Goal: Task Accomplishment & Management: Manage account settings

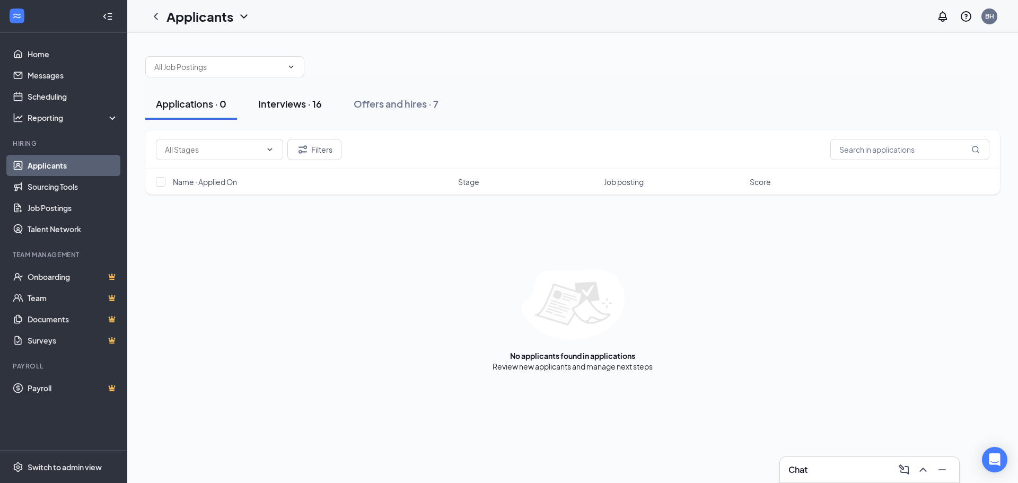
click at [317, 108] on div "Interviews · 16" at bounding box center [290, 103] width 64 height 13
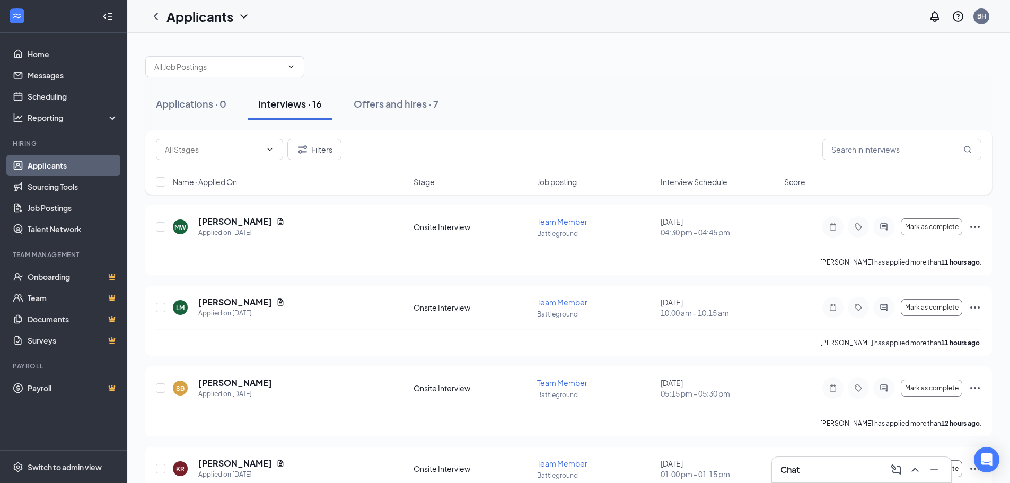
click at [688, 182] on span "Interview Schedule" at bounding box center [694, 182] width 67 height 11
click at [689, 182] on span "Interview Schedule" at bounding box center [694, 182] width 67 height 11
click at [248, 220] on h5 "[PERSON_NAME]" at bounding box center [235, 222] width 74 height 12
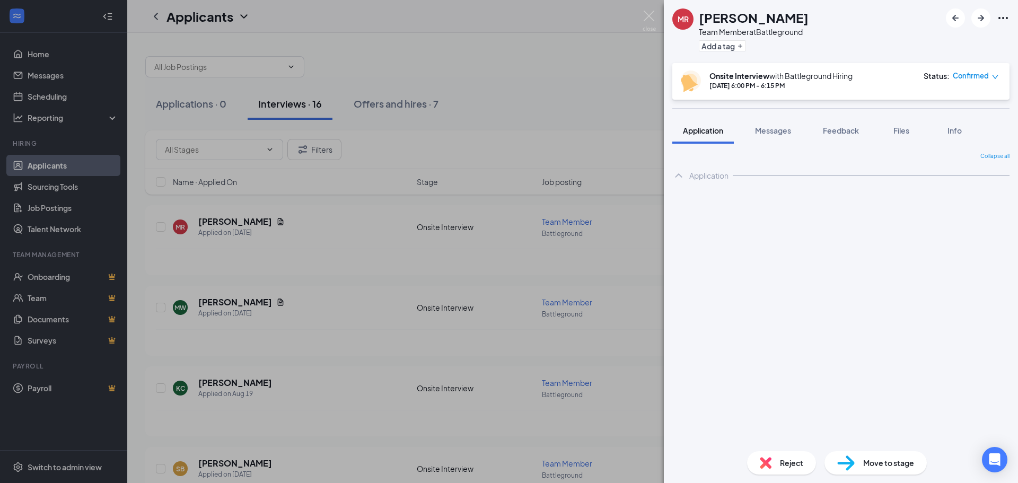
click at [775, 457] on div "Reject" at bounding box center [781, 462] width 69 height 23
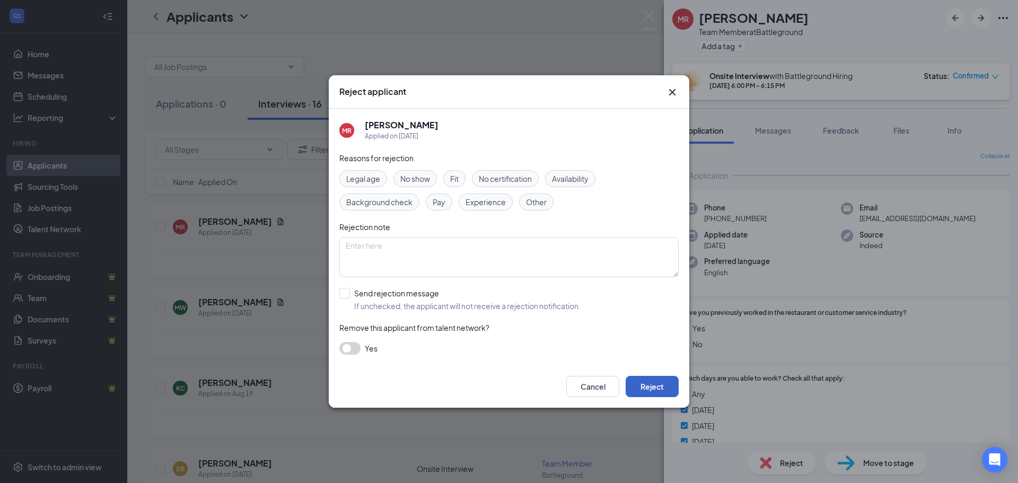
click at [645, 384] on button "Reject" at bounding box center [652, 386] width 53 height 21
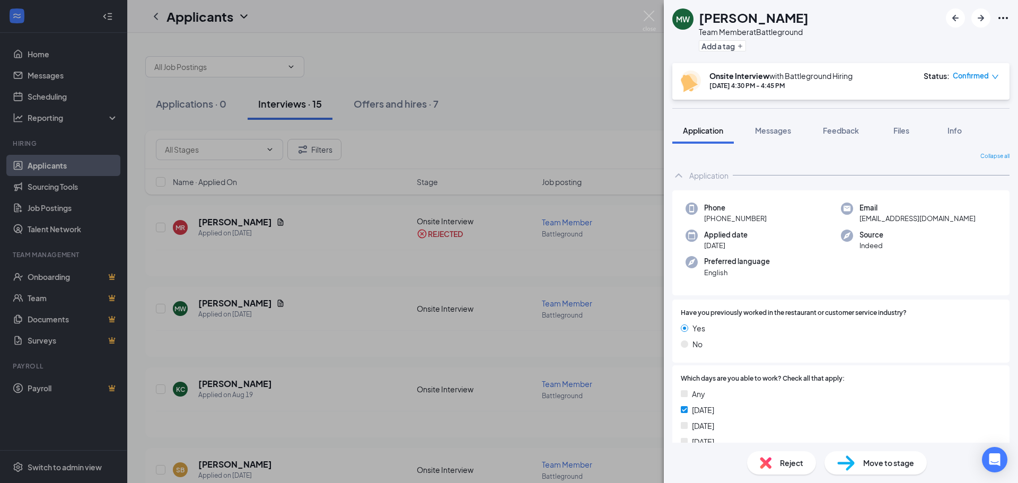
click at [648, 5] on div "MW [PERSON_NAME] Team Member at Battleground Add a tag Onsite Interview with Ba…" at bounding box center [509, 241] width 1018 height 483
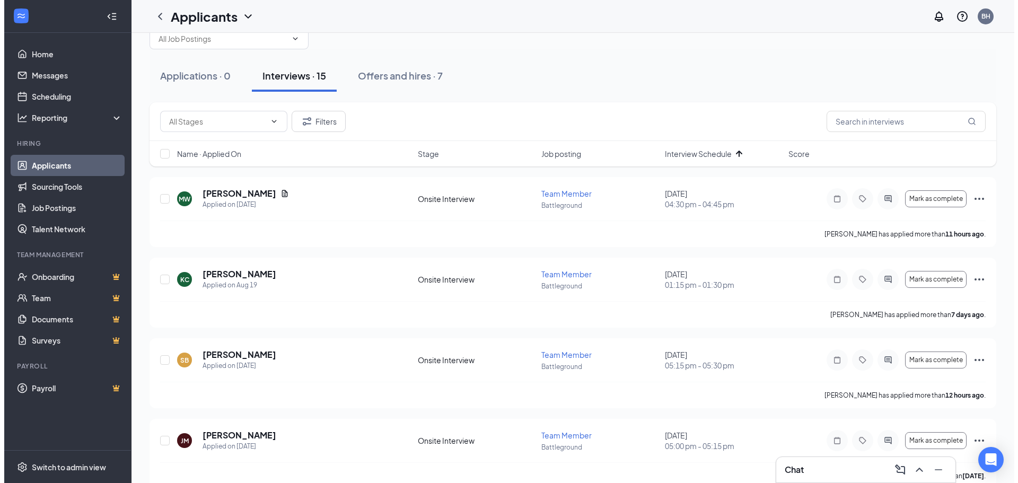
scroll to position [53, 0]
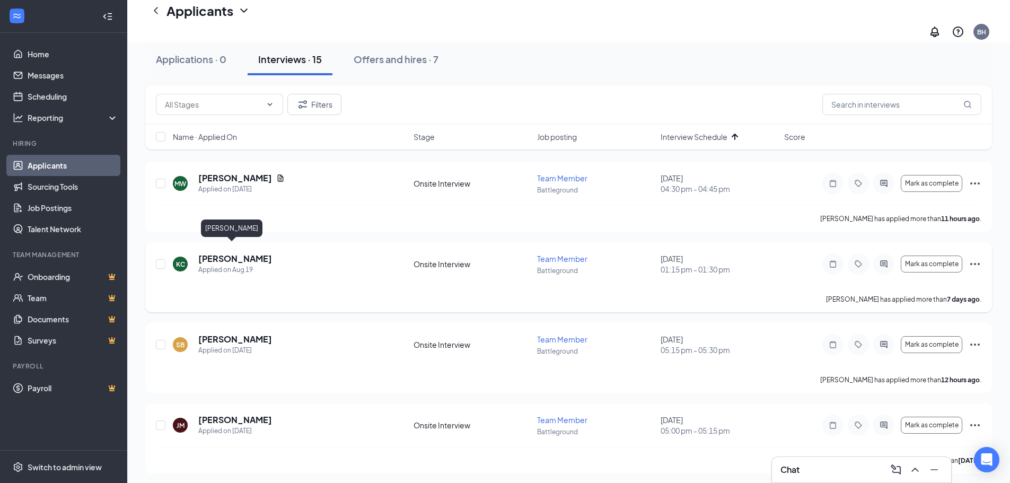
click at [226, 253] on h5 "[PERSON_NAME]" at bounding box center [235, 259] width 74 height 12
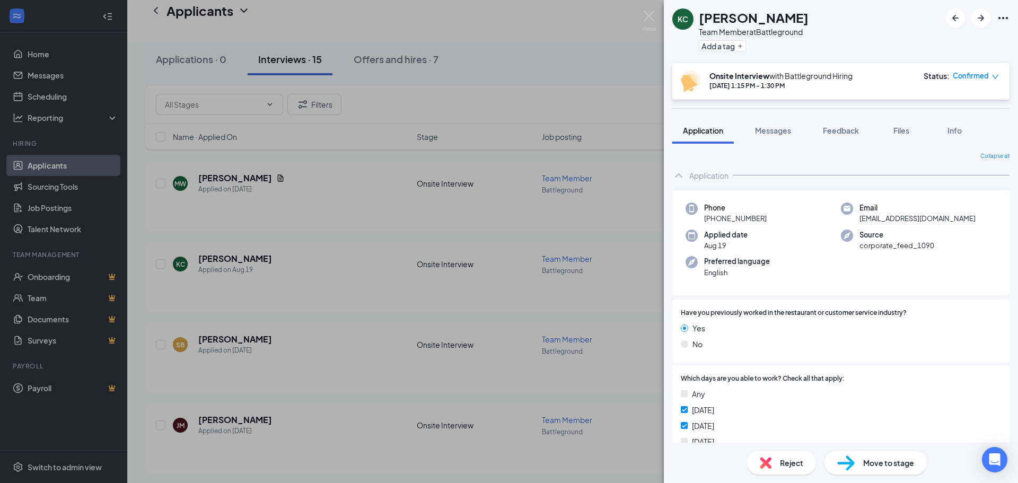
click at [787, 459] on span "Reject" at bounding box center [791, 463] width 23 height 12
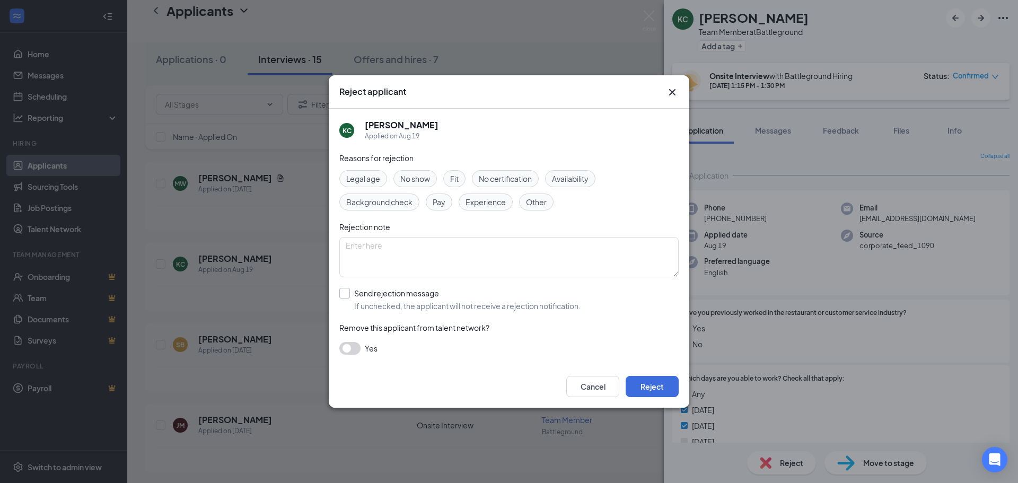
click at [370, 290] on input "Send rejection message If unchecked, the applicant will not receive a rejection…" at bounding box center [459, 299] width 241 height 23
checkbox input "true"
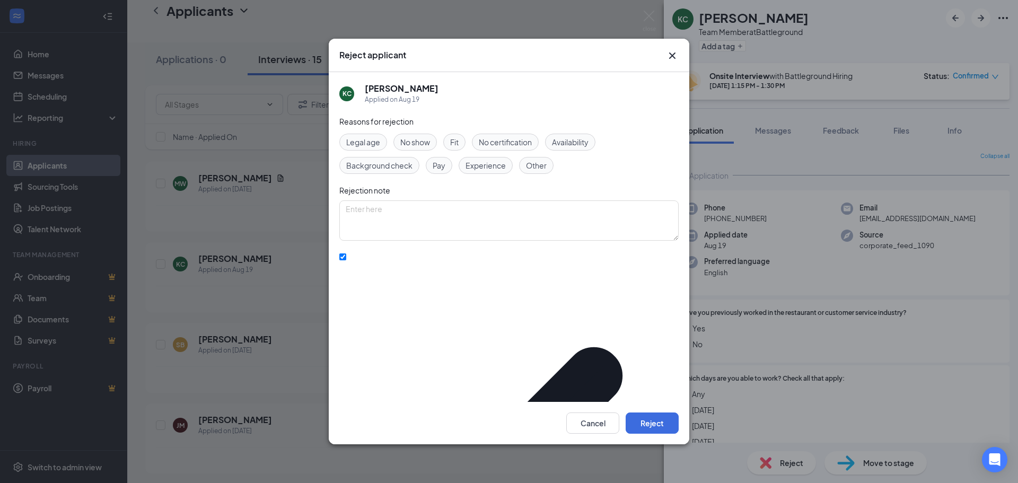
click at [568, 146] on span "Availability" at bounding box center [570, 142] width 37 height 12
click at [651, 417] on button "Reject" at bounding box center [652, 423] width 53 height 21
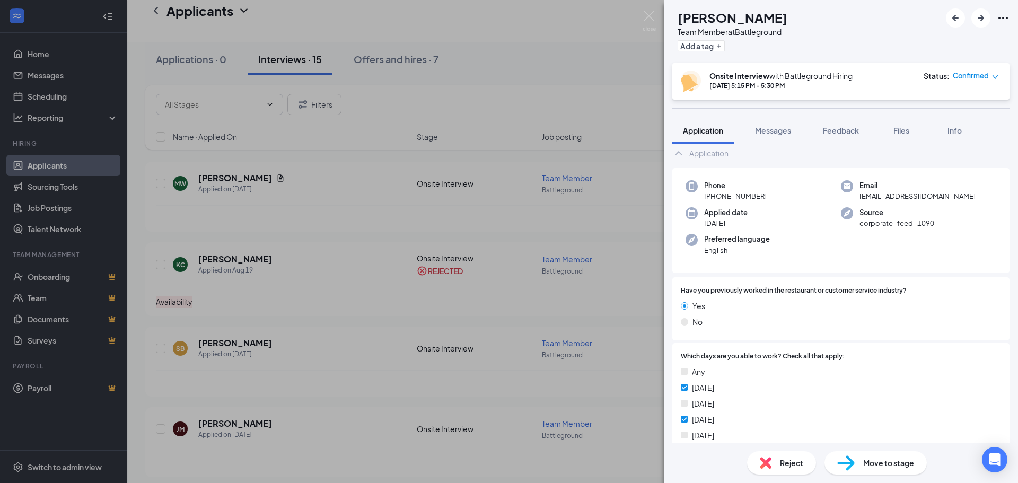
scroll to position [22, 0]
click at [783, 460] on span "Reject" at bounding box center [791, 463] width 23 height 12
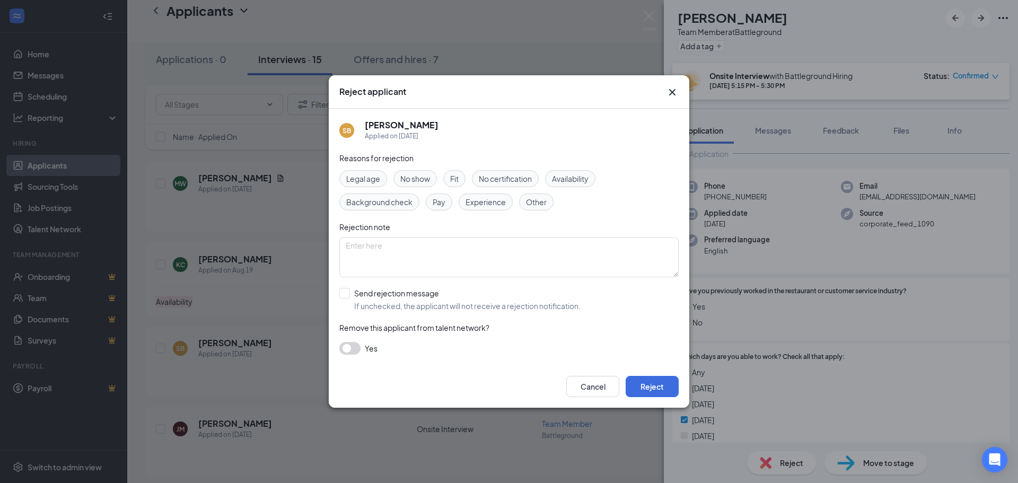
click at [569, 181] on span "Availability" at bounding box center [570, 179] width 37 height 12
click at [654, 385] on button "Reject" at bounding box center [652, 386] width 53 height 21
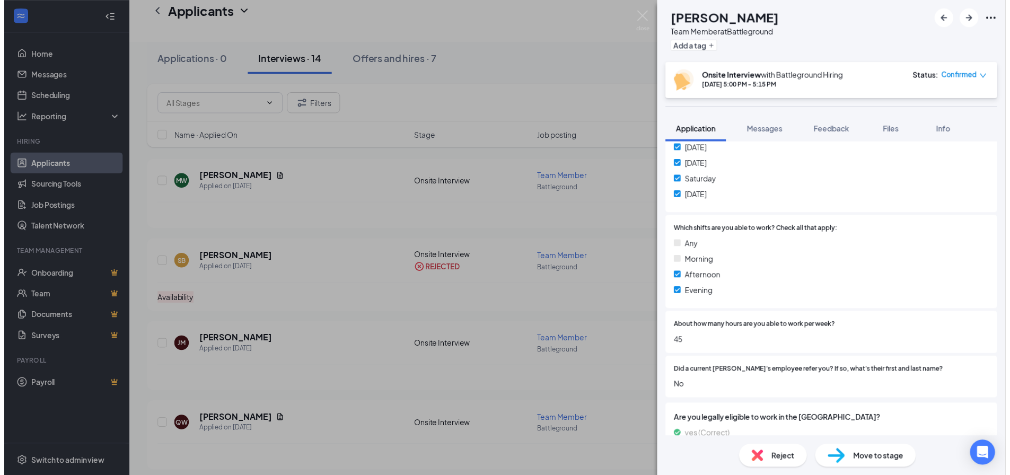
scroll to position [75, 0]
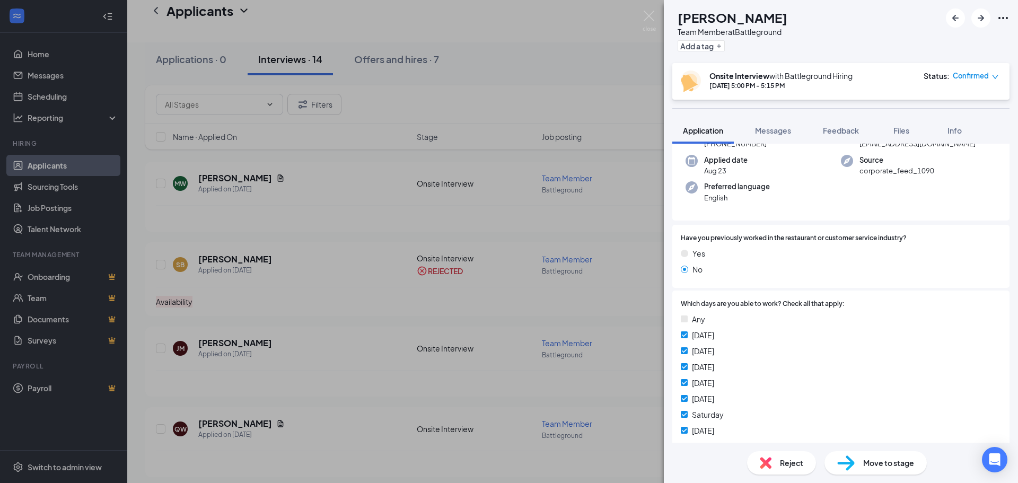
click at [659, 213] on div "[PERSON_NAME] Team Member at Battleground Add a tag Onsite Interview with Battl…" at bounding box center [509, 241] width 1018 height 483
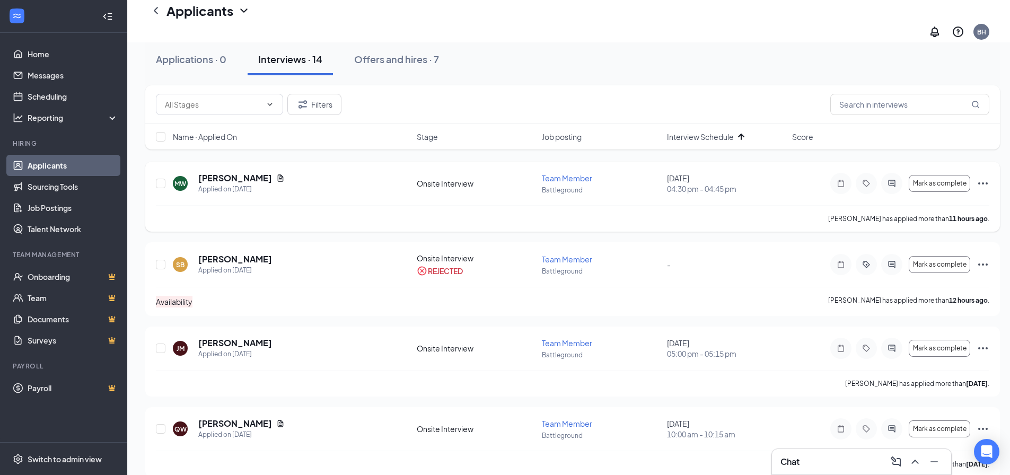
click at [636, 216] on div "[PERSON_NAME] has applied more than 11 hours ago ." at bounding box center [573, 218] width 834 height 27
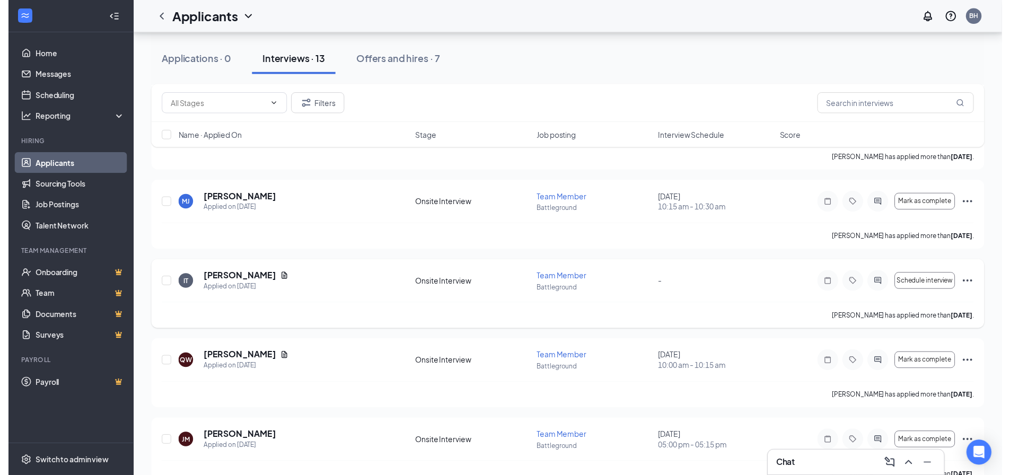
scroll to position [424, 0]
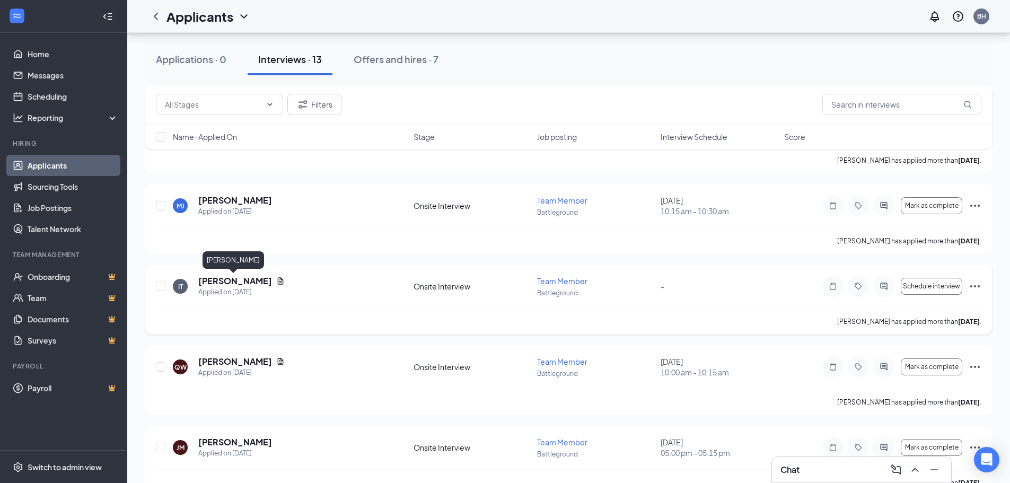
click at [226, 280] on h5 "[PERSON_NAME]" at bounding box center [235, 281] width 74 height 12
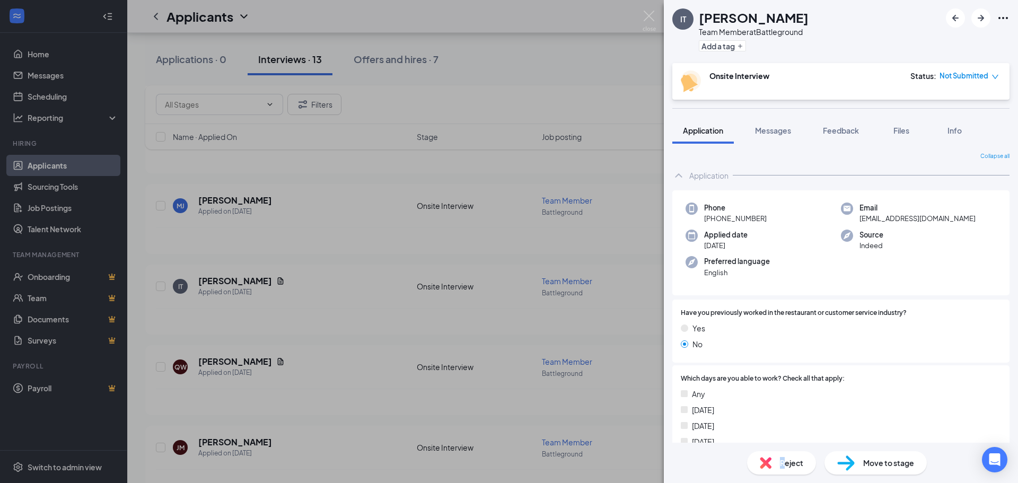
click at [782, 458] on span "Reject" at bounding box center [791, 463] width 23 height 12
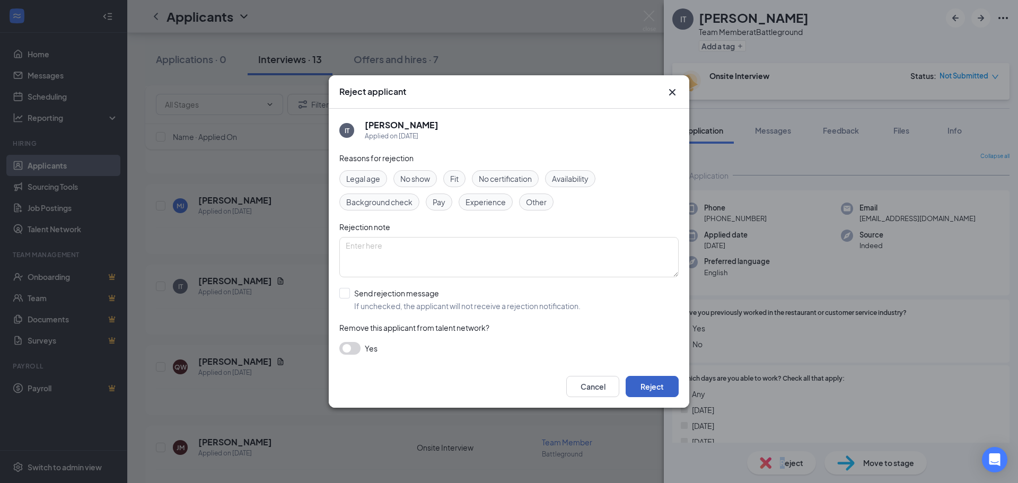
click at [661, 390] on button "Reject" at bounding box center [652, 386] width 53 height 21
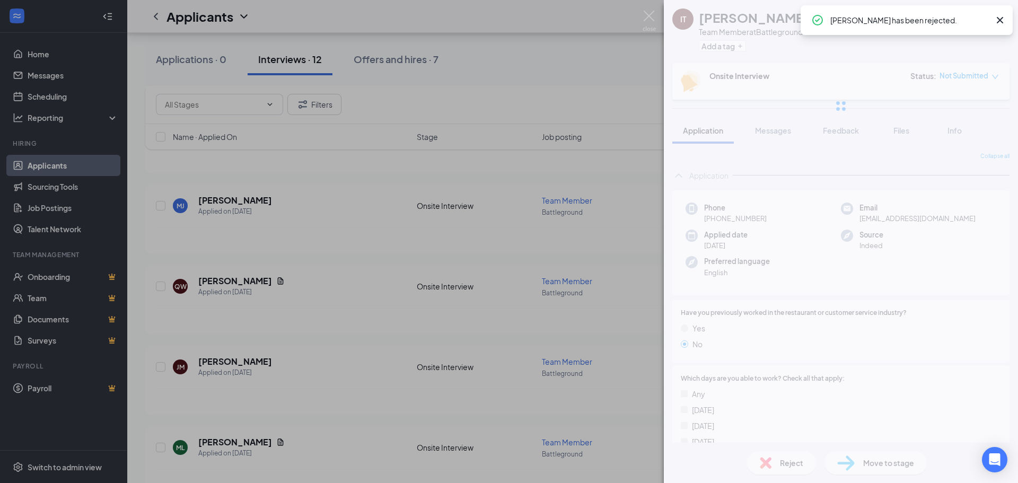
click at [612, 330] on div "IT idda touchette Team Member at Battleground Add a tag Onsite Interview Status…" at bounding box center [509, 241] width 1018 height 483
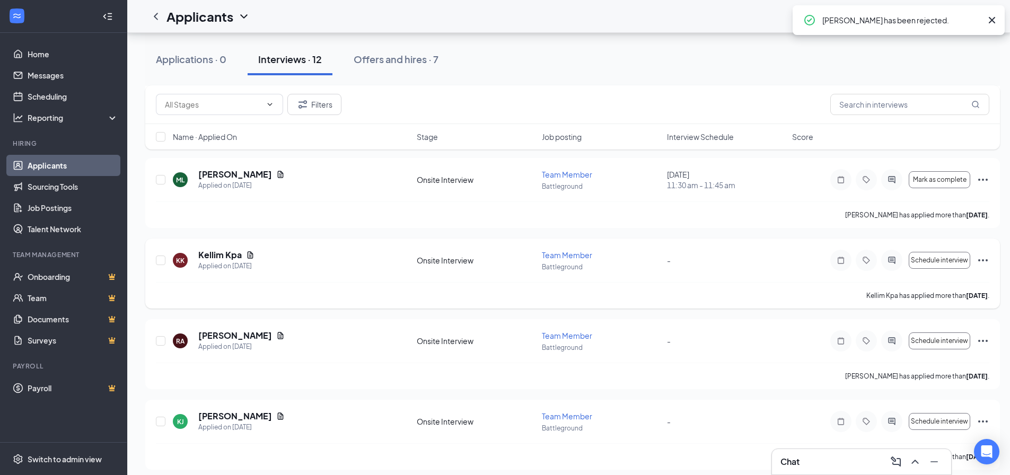
scroll to position [700, 0]
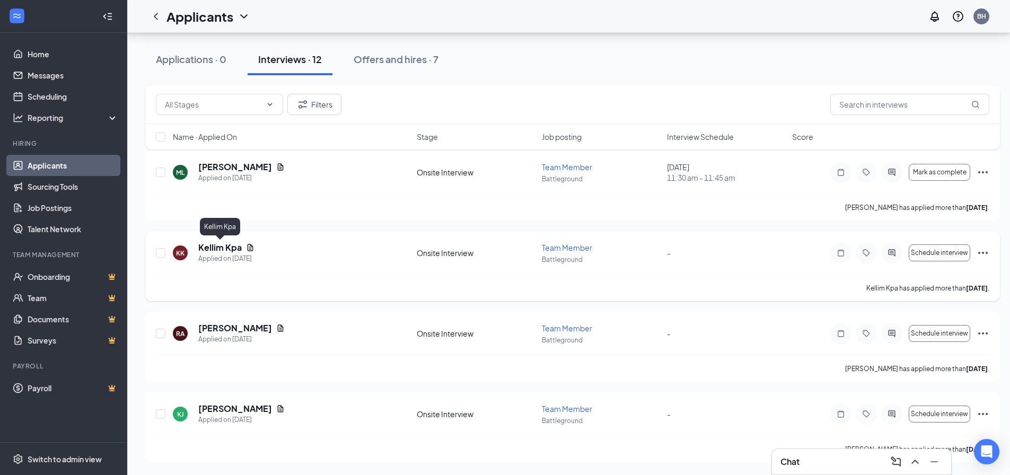
click at [221, 249] on h5 "Kellim Kpa" at bounding box center [219, 248] width 43 height 12
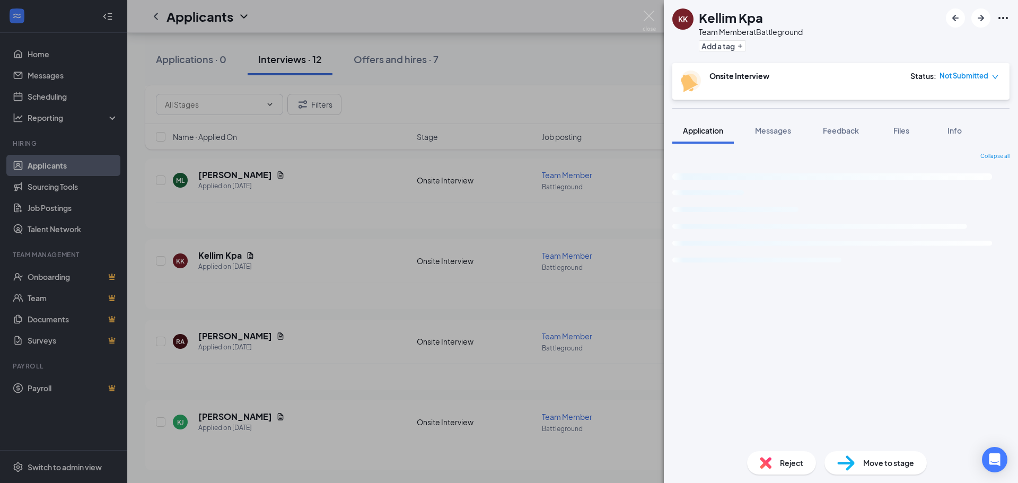
click at [772, 461] on div "Reject" at bounding box center [781, 462] width 69 height 23
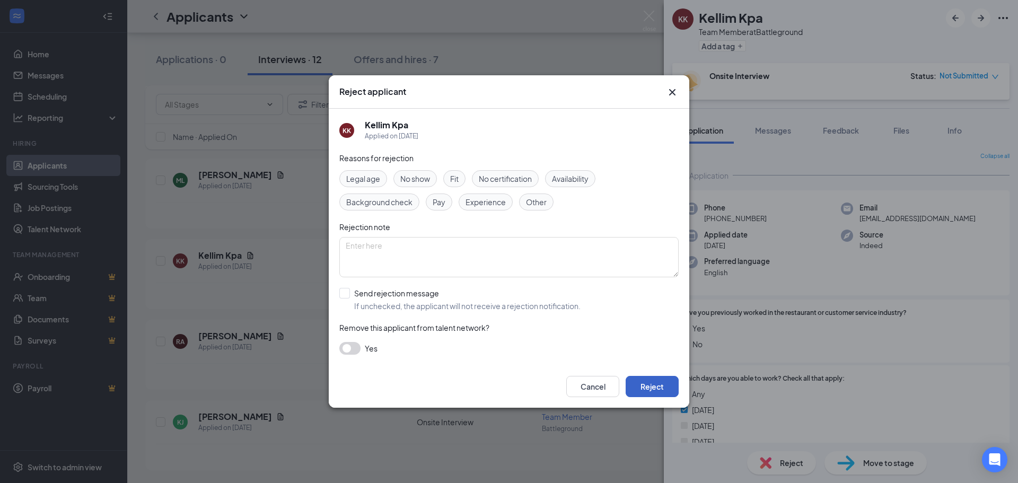
click at [634, 387] on button "Reject" at bounding box center [652, 386] width 53 height 21
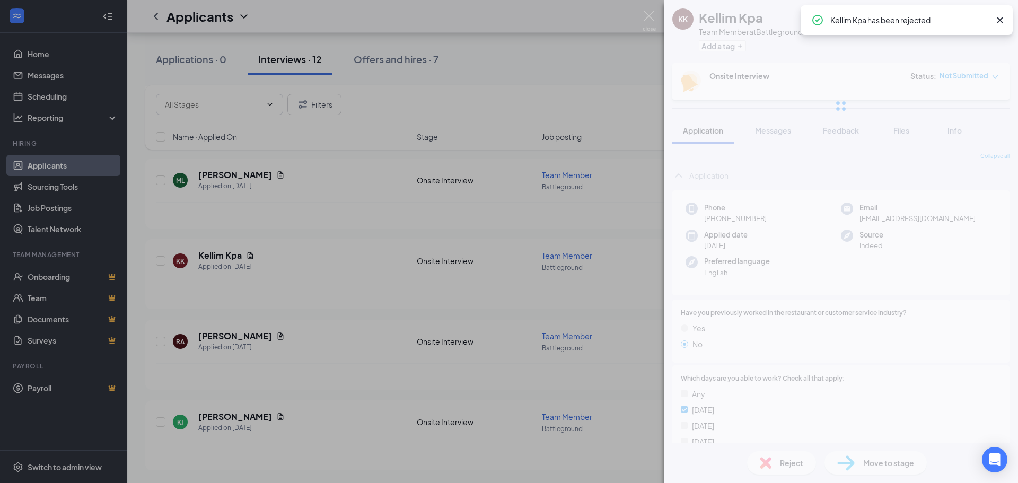
click at [304, 362] on div "KK Kellim Kpa Team Member at Battleground Add a tag Onsite Interview Status : N…" at bounding box center [509, 241] width 1018 height 483
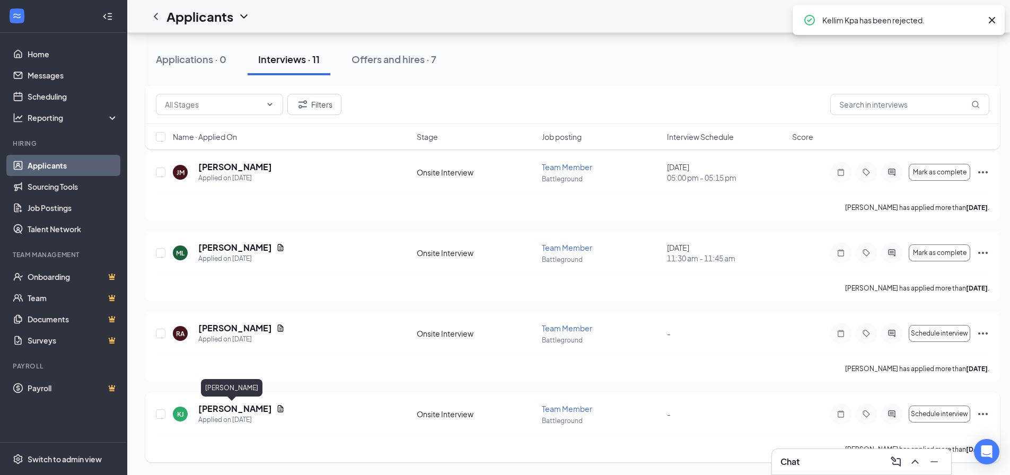
click at [224, 408] on h5 "Kavion Jones" at bounding box center [235, 409] width 74 height 12
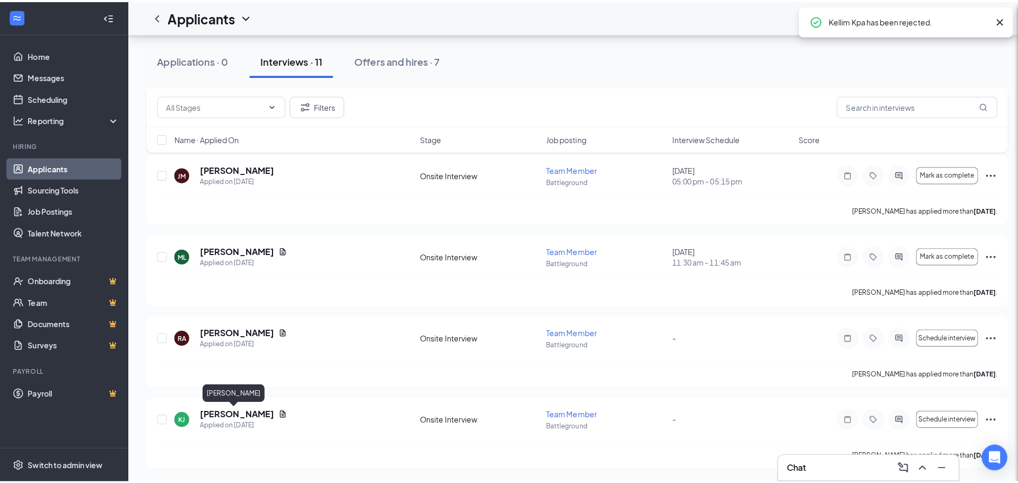
scroll to position [611, 0]
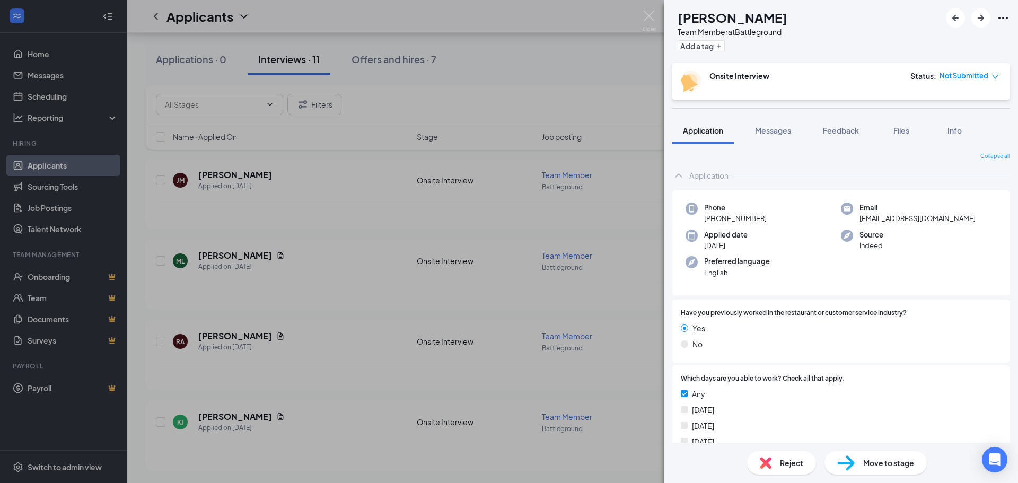
click at [776, 455] on div "Reject" at bounding box center [781, 462] width 69 height 23
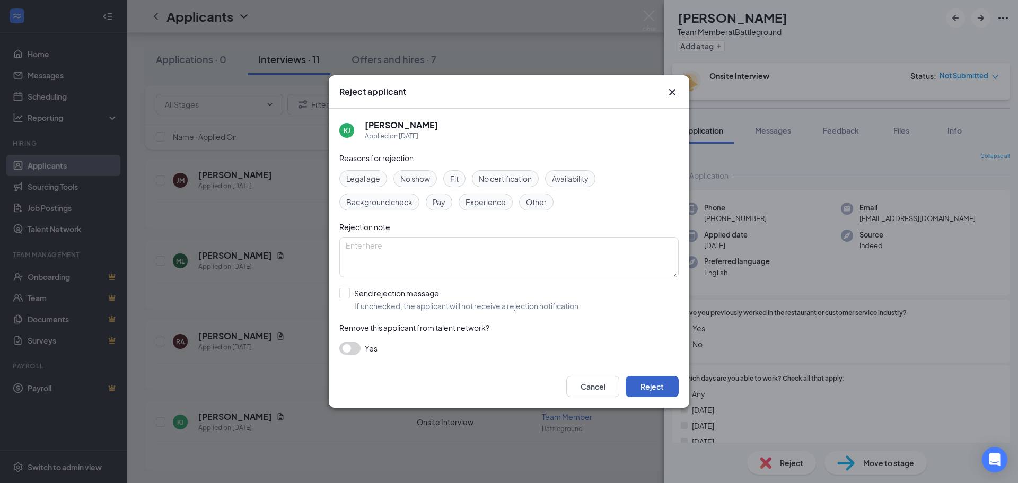
click at [631, 389] on button "Reject" at bounding box center [652, 386] width 53 height 21
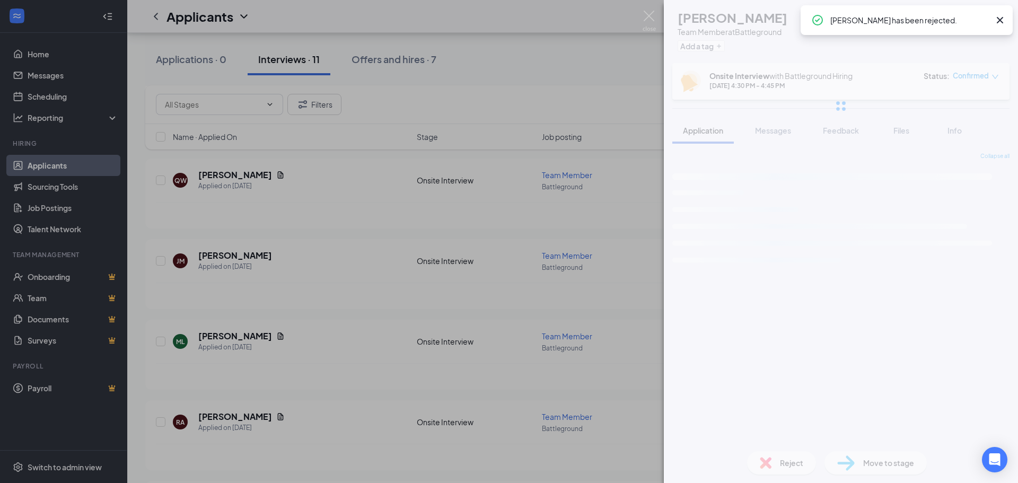
click at [292, 374] on div "MW MeKayla Watson Team Member at Battleground Add a tag Onsite Interview with B…" at bounding box center [509, 241] width 1018 height 483
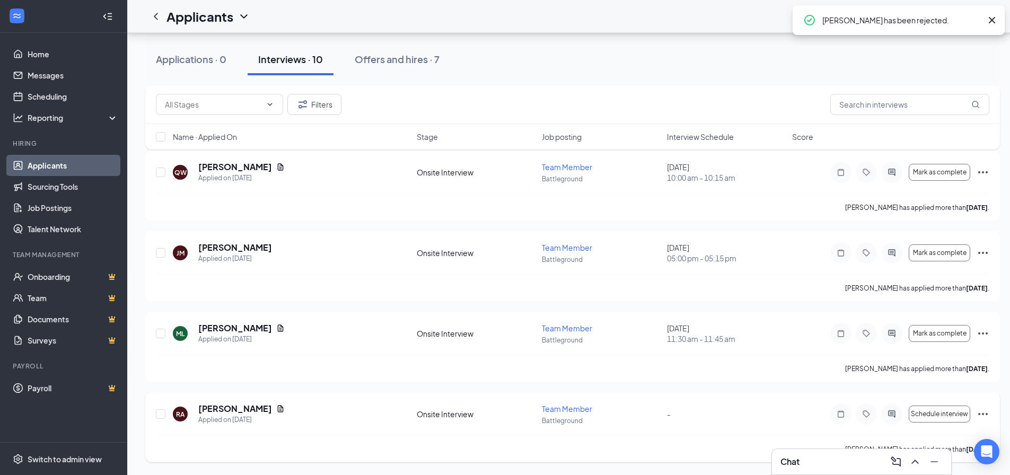
click at [238, 405] on div "MW MeKayla Watson Applied on Aug 26 Onsite Interview Team Member Battleground A…" at bounding box center [572, 65] width 855 height 796
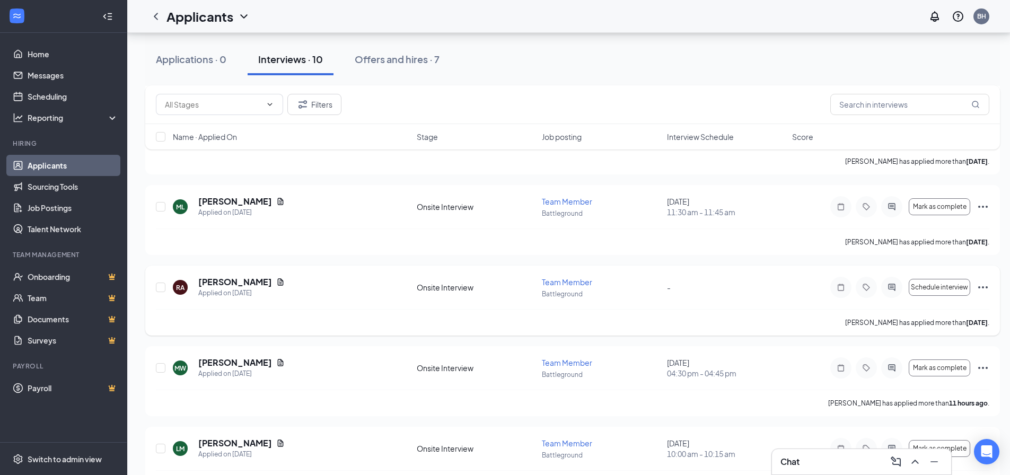
scroll to position [664, 0]
click at [241, 281] on h5 "Ranya Alvarez" at bounding box center [235, 283] width 74 height 12
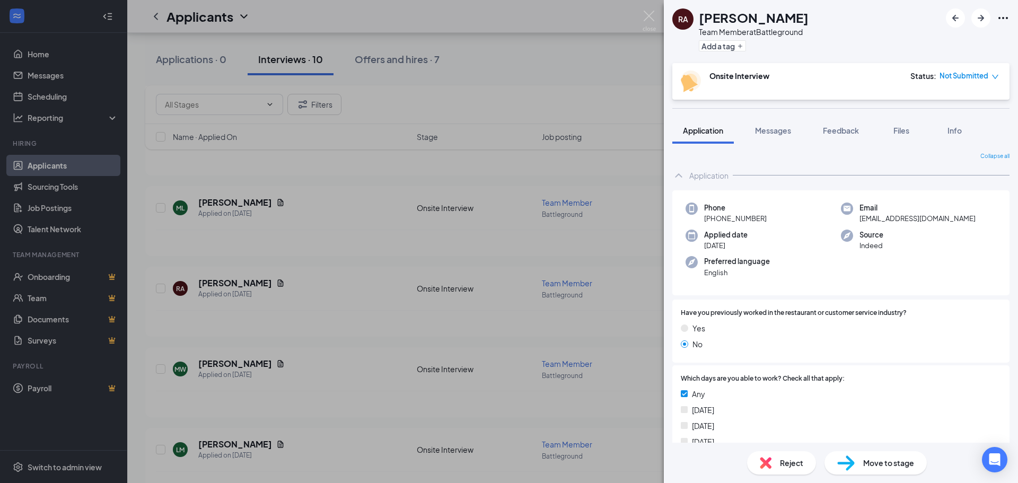
click at [773, 462] on div "Reject" at bounding box center [781, 462] width 69 height 23
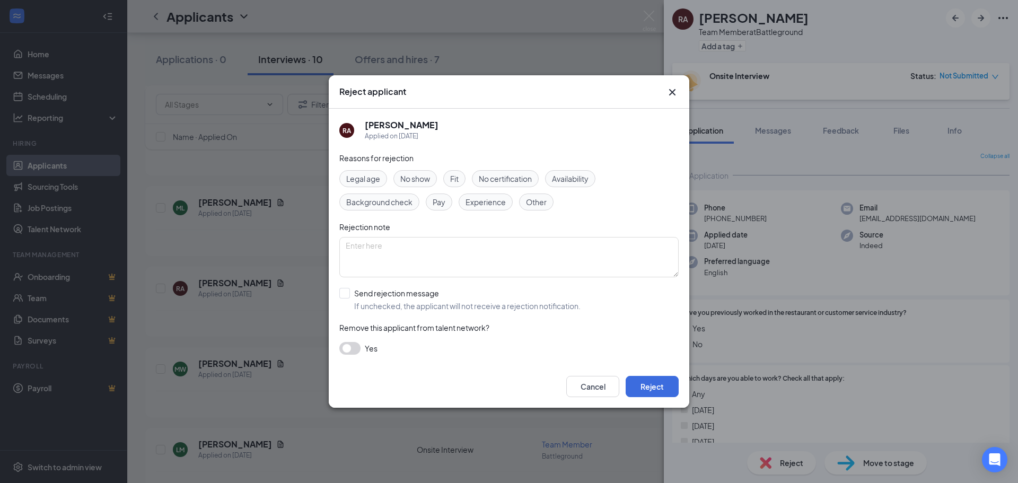
click at [650, 398] on div "Cancel Reject" at bounding box center [509, 386] width 361 height 42
click at [651, 382] on button "Reject" at bounding box center [652, 386] width 53 height 21
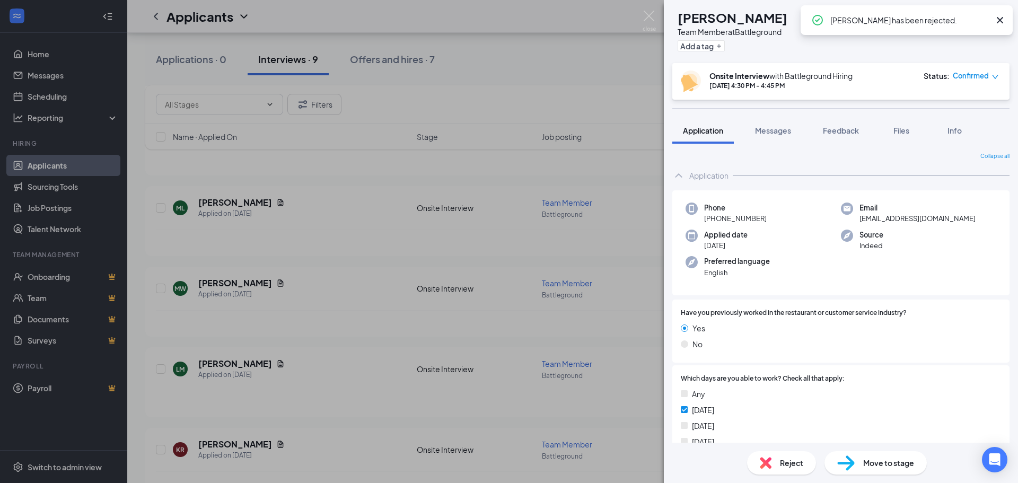
click at [368, 319] on div "MW [PERSON_NAME] Team Member at Battleground Add a tag Onsite Interview with Ba…" at bounding box center [509, 241] width 1018 height 483
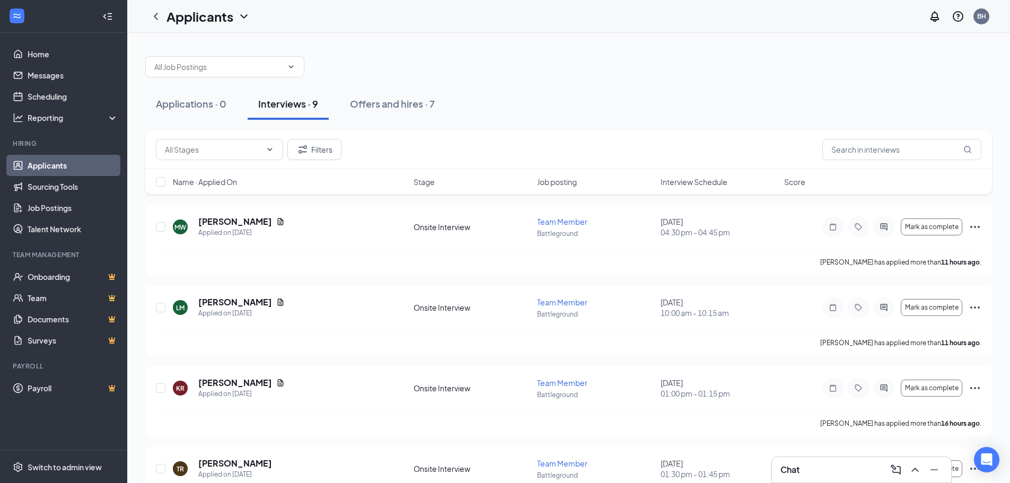
click at [689, 184] on span "Interview Schedule" at bounding box center [694, 182] width 67 height 11
click at [249, 222] on h5 "[PERSON_NAME]" at bounding box center [235, 222] width 74 height 12
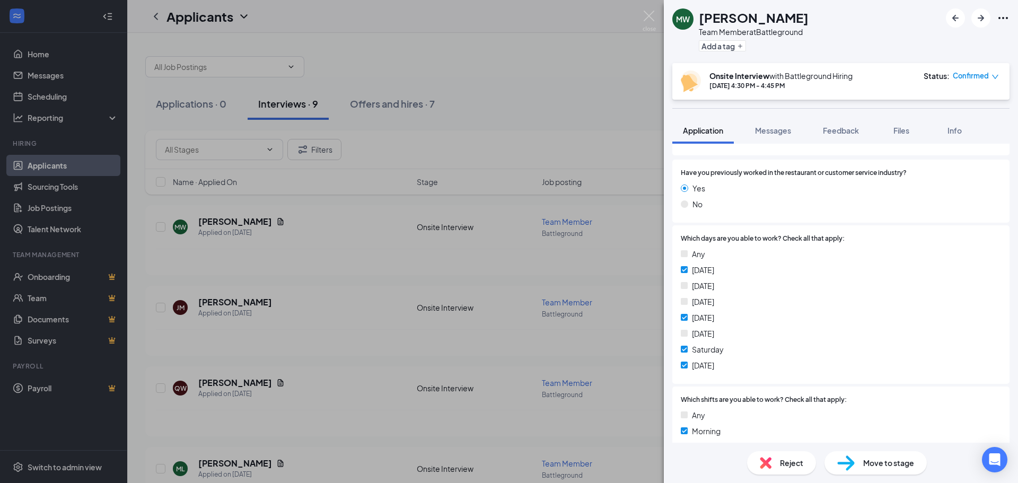
scroll to position [159, 0]
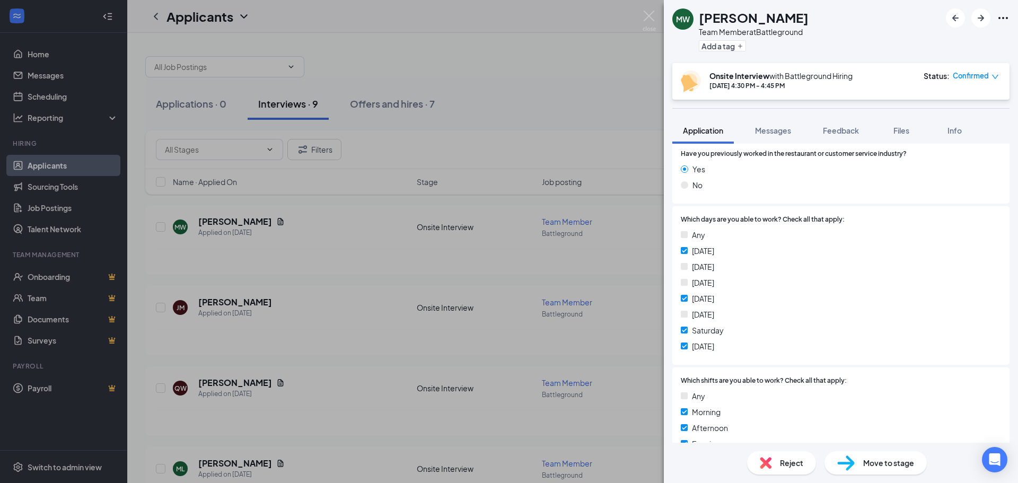
click at [775, 457] on div "Reject" at bounding box center [781, 462] width 69 height 23
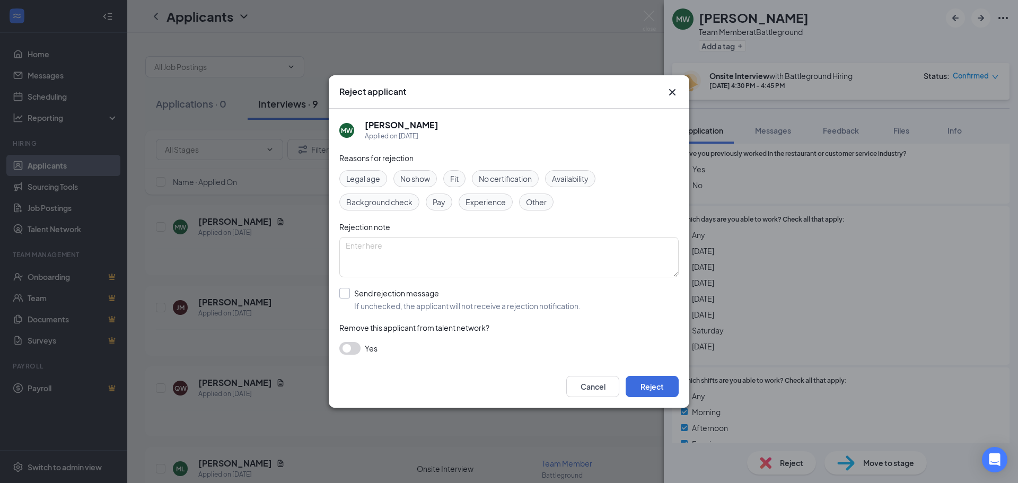
click at [344, 292] on input "Send rejection message If unchecked, the applicant will not receive a rejection…" at bounding box center [459, 299] width 241 height 23
checkbox input "true"
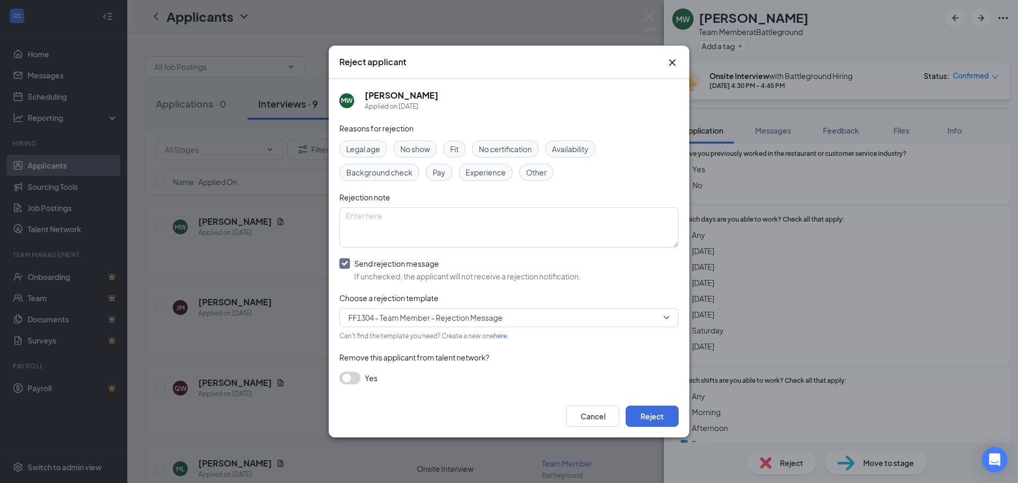
click at [566, 151] on span "Availability" at bounding box center [570, 149] width 37 height 12
click at [657, 417] on button "Reject" at bounding box center [652, 416] width 53 height 21
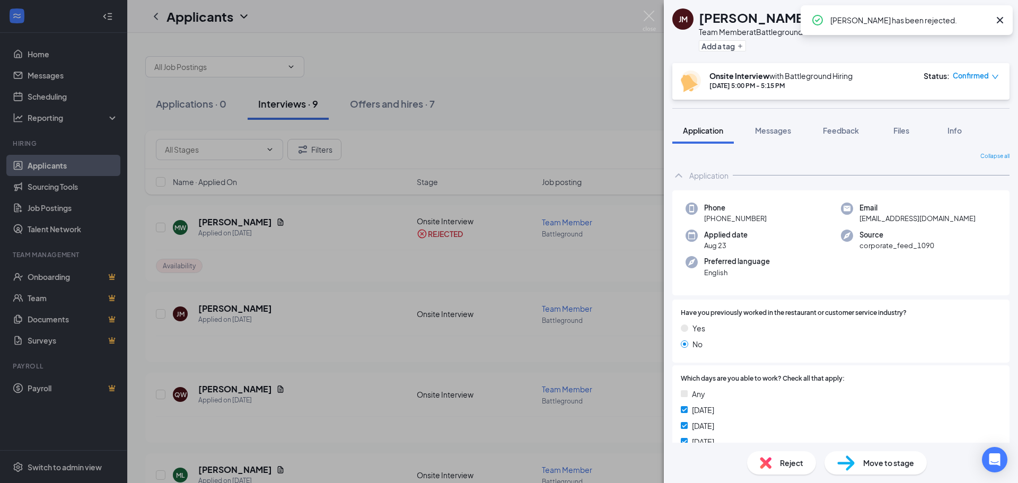
click at [457, 80] on div "[PERSON_NAME] Team Member at Battleground Add a tag Onsite Interview with Battl…" at bounding box center [509, 241] width 1018 height 483
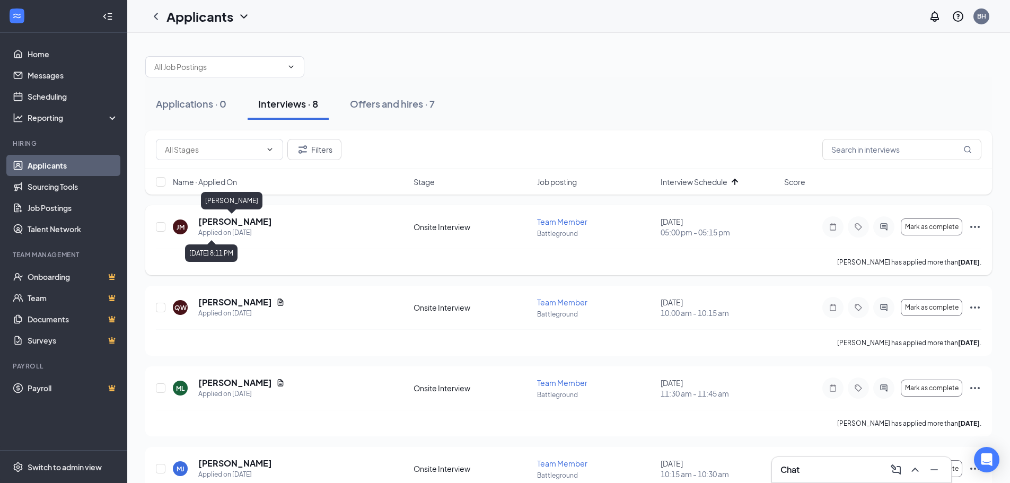
click at [229, 222] on h5 "[PERSON_NAME]" at bounding box center [235, 222] width 74 height 12
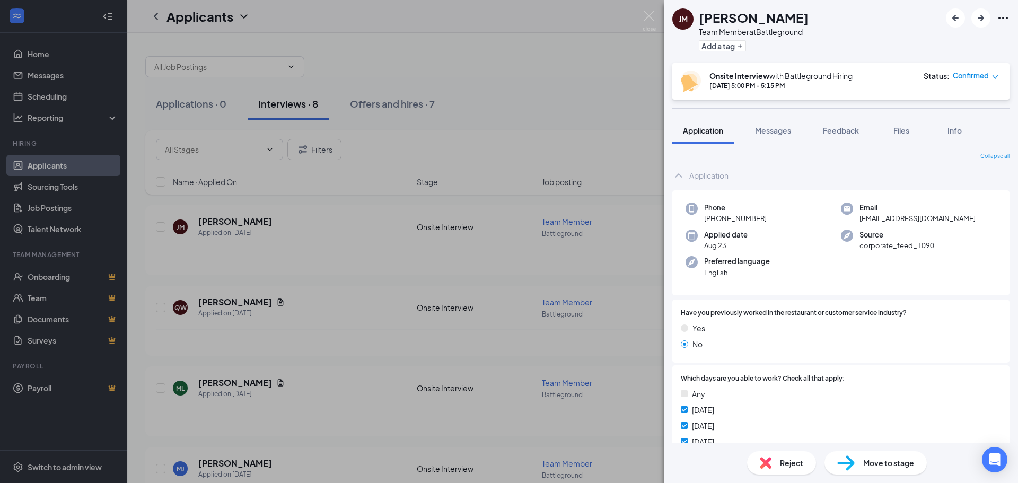
click at [571, 274] on div "[PERSON_NAME] Team Member at Battleground Add a tag Onsite Interview with Battl…" at bounding box center [509, 241] width 1018 height 483
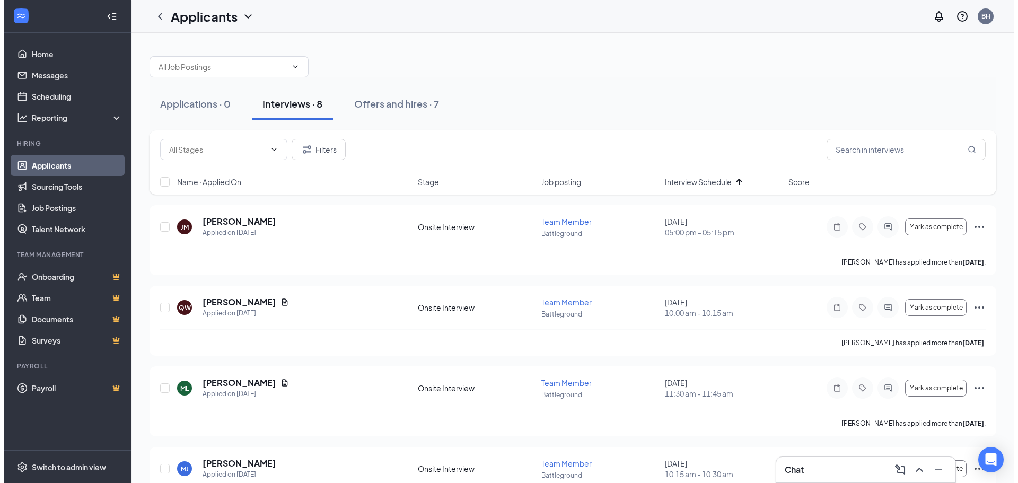
scroll to position [53, 0]
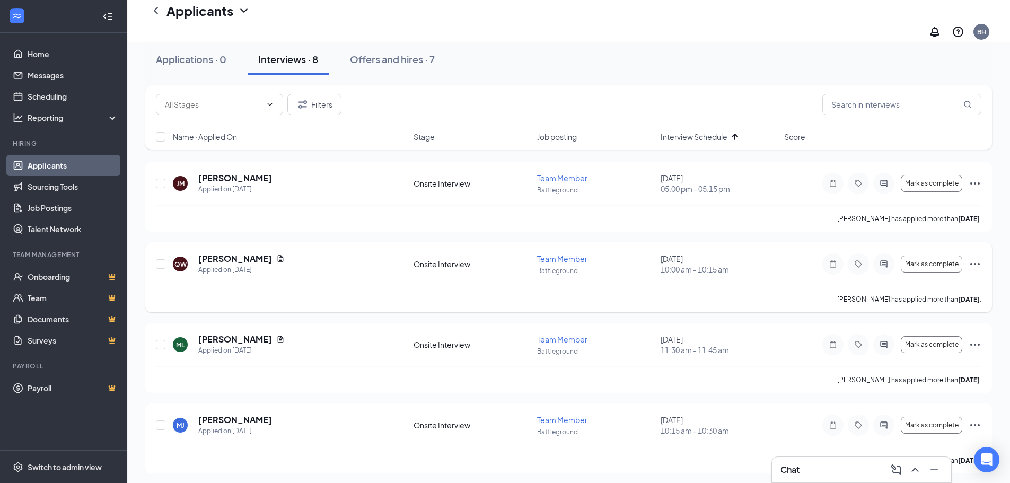
click at [460, 271] on div "QW Quimae Wilson Applied on Aug 23 Onsite Interview Team Member Battleground Au…" at bounding box center [569, 269] width 826 height 33
click at [235, 253] on h5 "[PERSON_NAME]" at bounding box center [235, 259] width 74 height 12
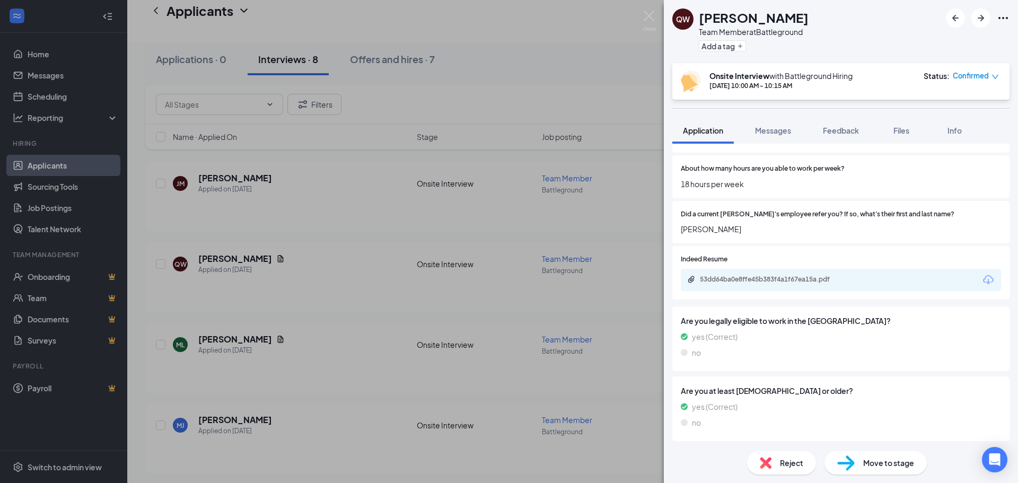
scroll to position [477, 0]
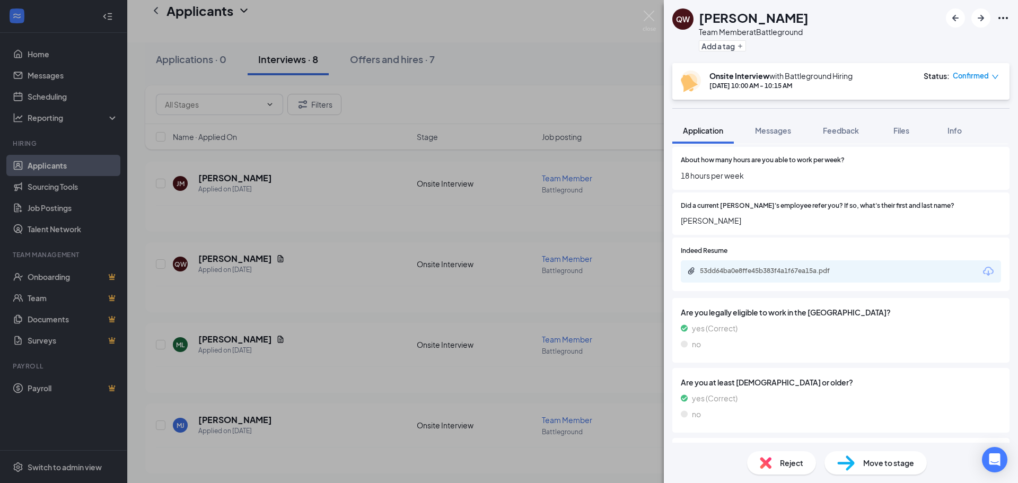
click at [784, 464] on span "Reject" at bounding box center [791, 463] width 23 height 12
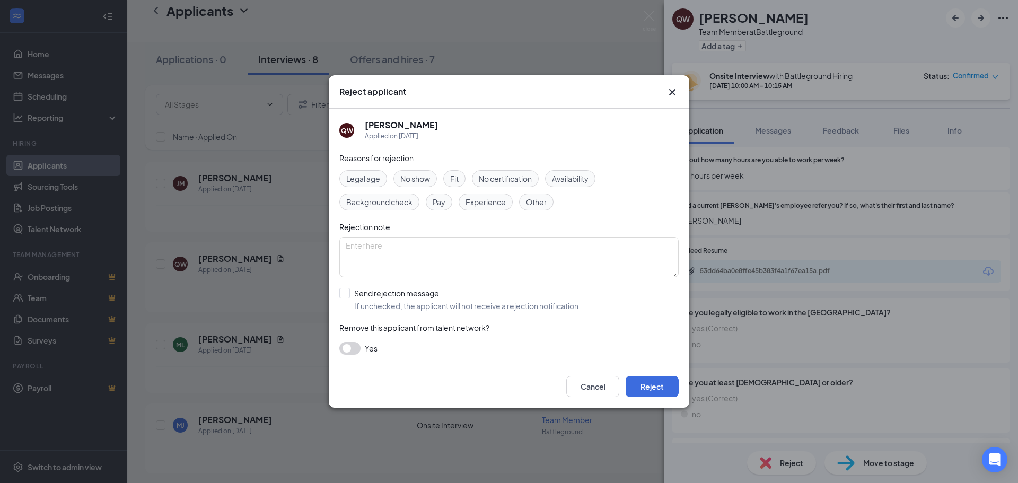
click at [530, 179] on span "No certification" at bounding box center [505, 179] width 53 height 12
click at [563, 179] on span "Availability" at bounding box center [570, 179] width 37 height 12
click at [526, 181] on span "No certification" at bounding box center [505, 179] width 53 height 12
click at [344, 295] on input "Send rejection message If unchecked, the applicant will not receive a rejection…" at bounding box center [459, 299] width 241 height 23
checkbox input "true"
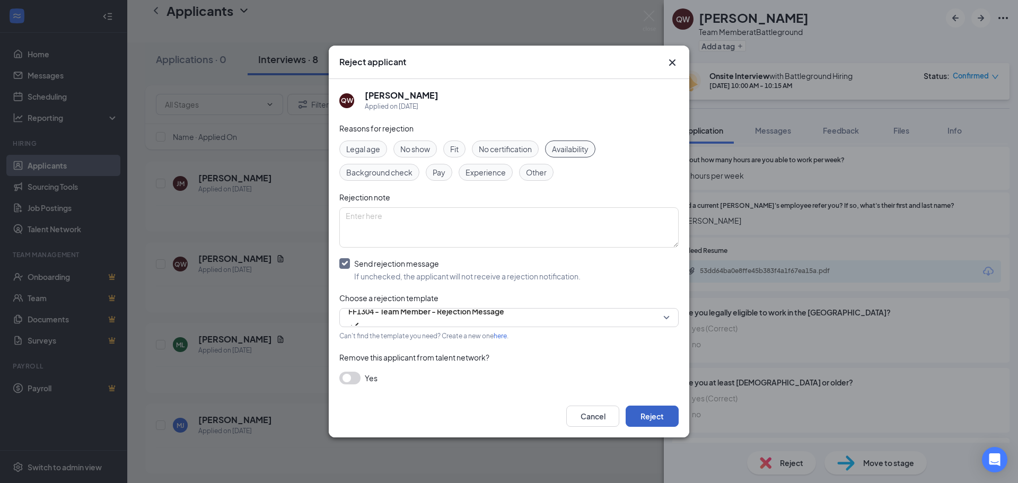
click at [661, 415] on button "Reject" at bounding box center [652, 416] width 53 height 21
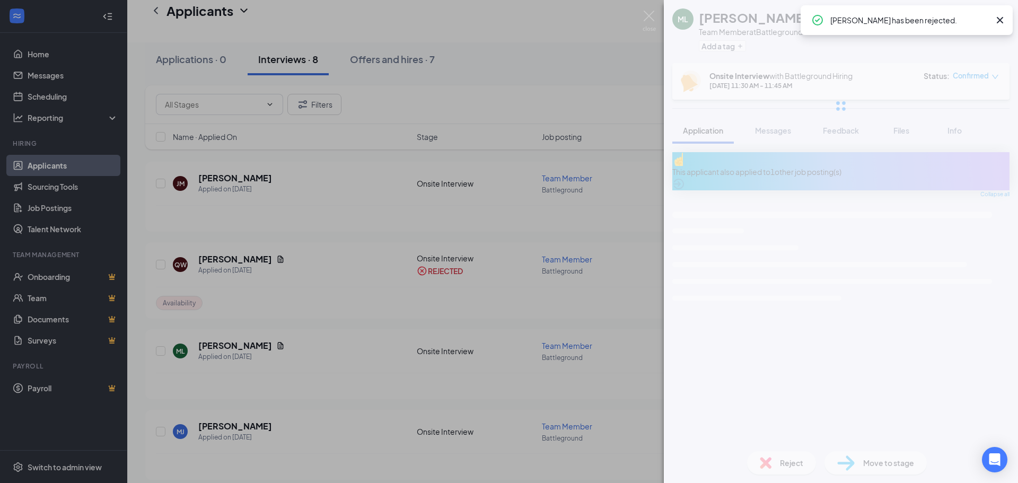
click at [314, 296] on div "ML Michael Licayan Team Member at Battleground Add a tag Onsite Interview with …" at bounding box center [509, 241] width 1018 height 483
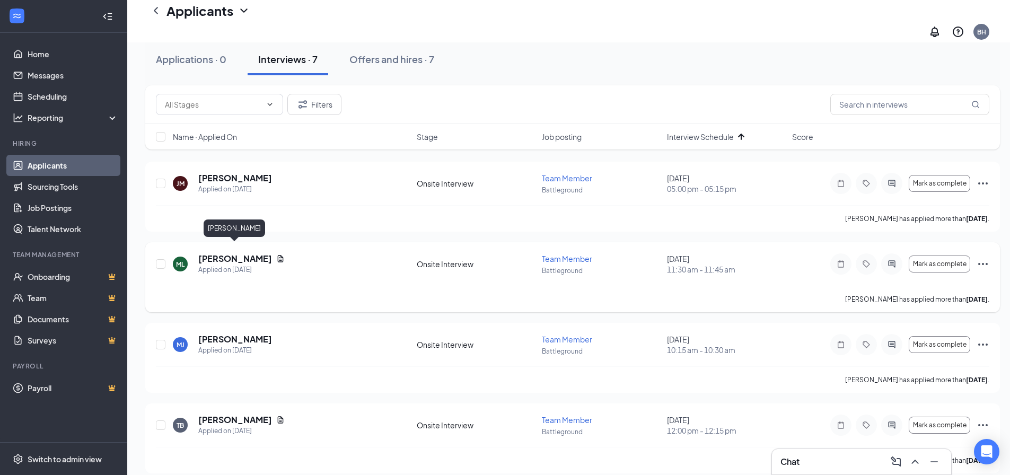
click at [231, 253] on h5 "[PERSON_NAME]" at bounding box center [235, 259] width 74 height 12
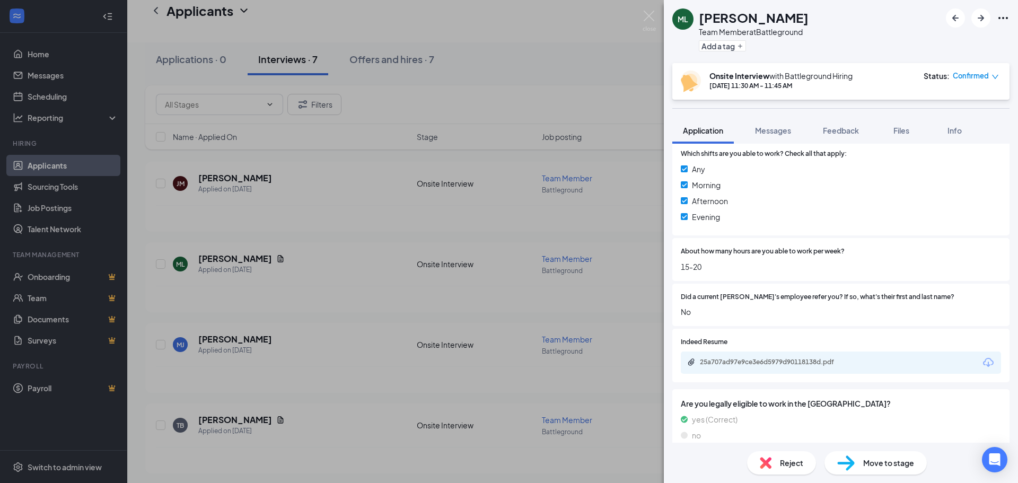
scroll to position [477, 0]
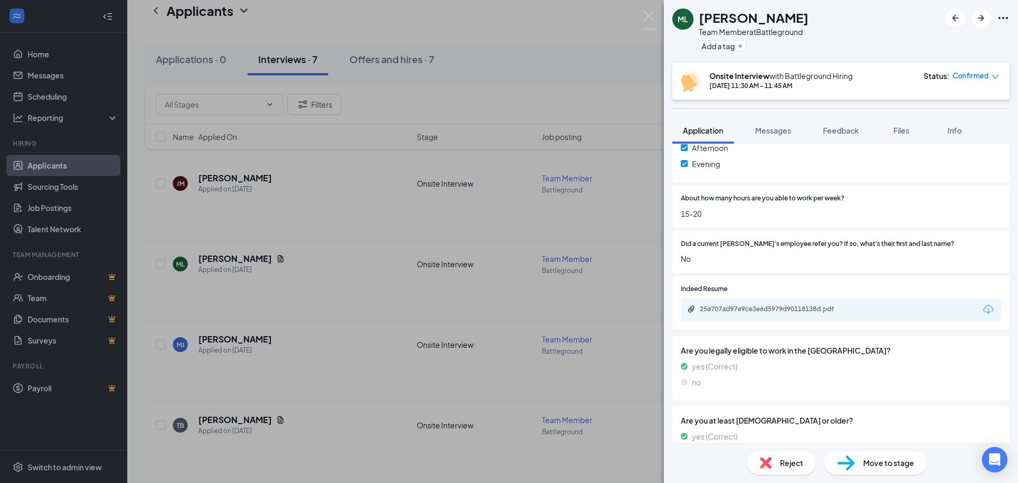
click at [781, 305] on div "25a707ad97e9ce3e6d5979d90118138d.pdf" at bounding box center [773, 310] width 172 height 10
